Goal: Task Accomplishment & Management: Use online tool/utility

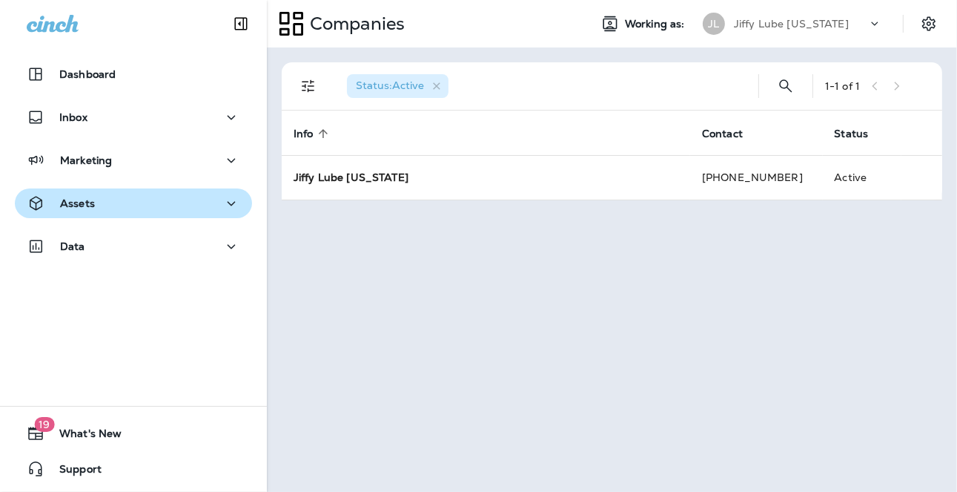
click at [87, 200] on p "Assets" at bounding box center [77, 203] width 35 height 12
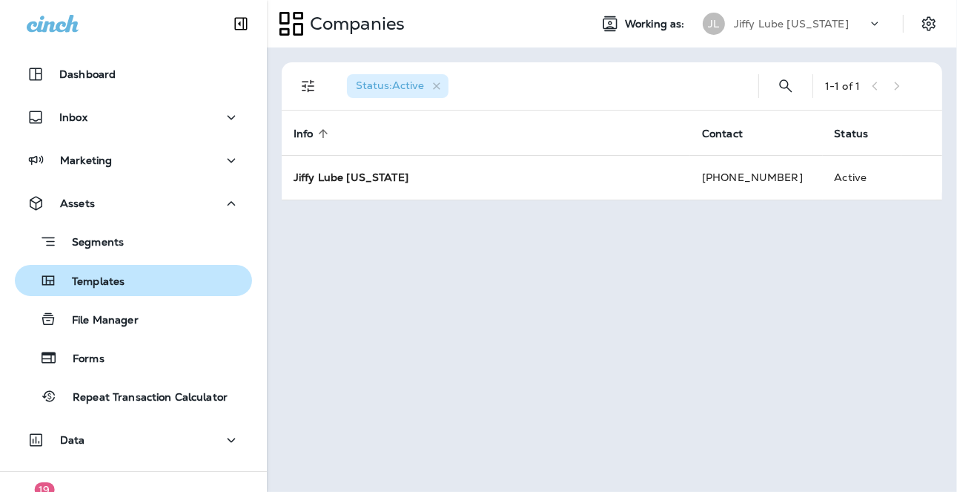
click at [101, 286] on p "Templates" at bounding box center [90, 282] width 67 height 14
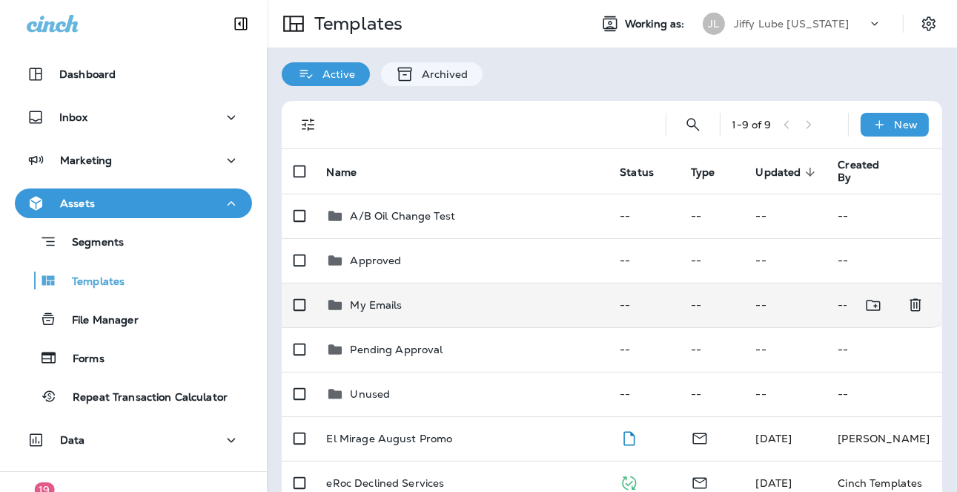
click at [372, 309] on p "My Emails" at bounding box center [376, 305] width 52 height 12
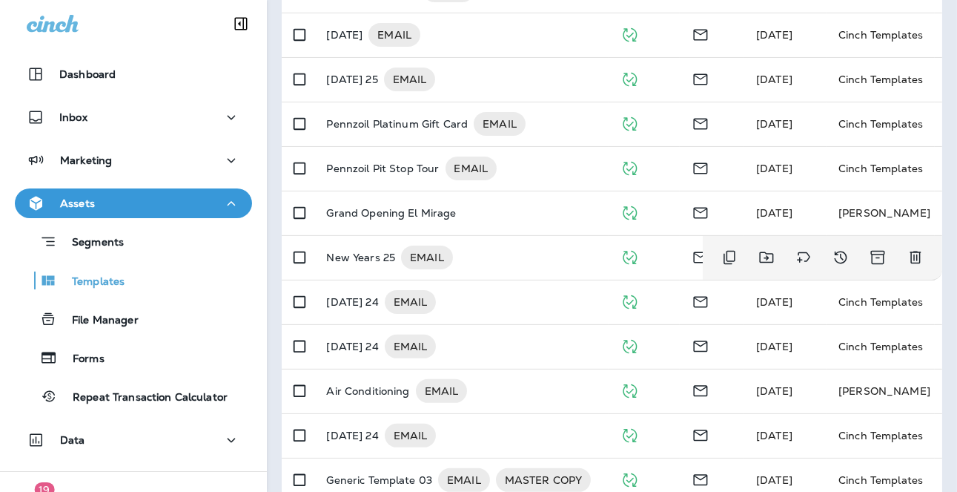
scroll to position [295, 0]
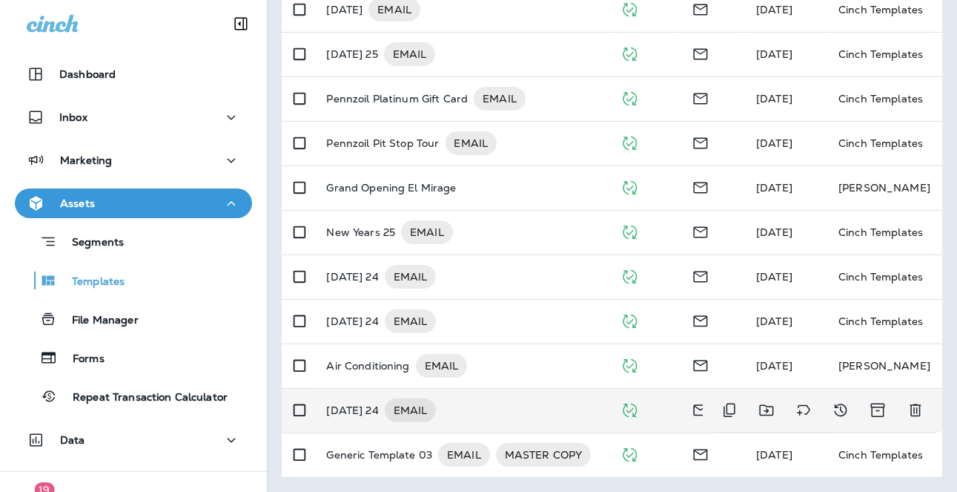
click at [368, 405] on p "[DATE] 24" at bounding box center [352, 410] width 52 height 24
